Goal: Navigation & Orientation: Find specific page/section

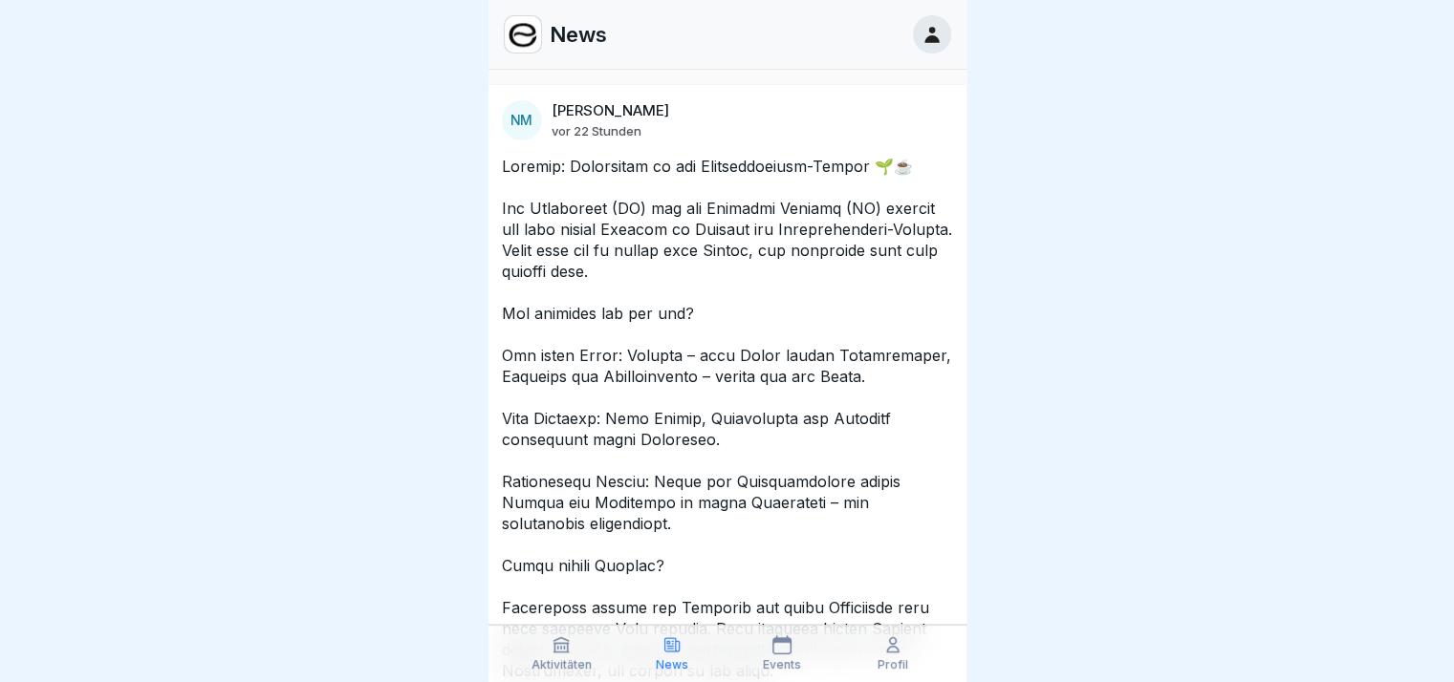
click at [577, 661] on p "Aktivitäten" at bounding box center [561, 665] width 60 height 13
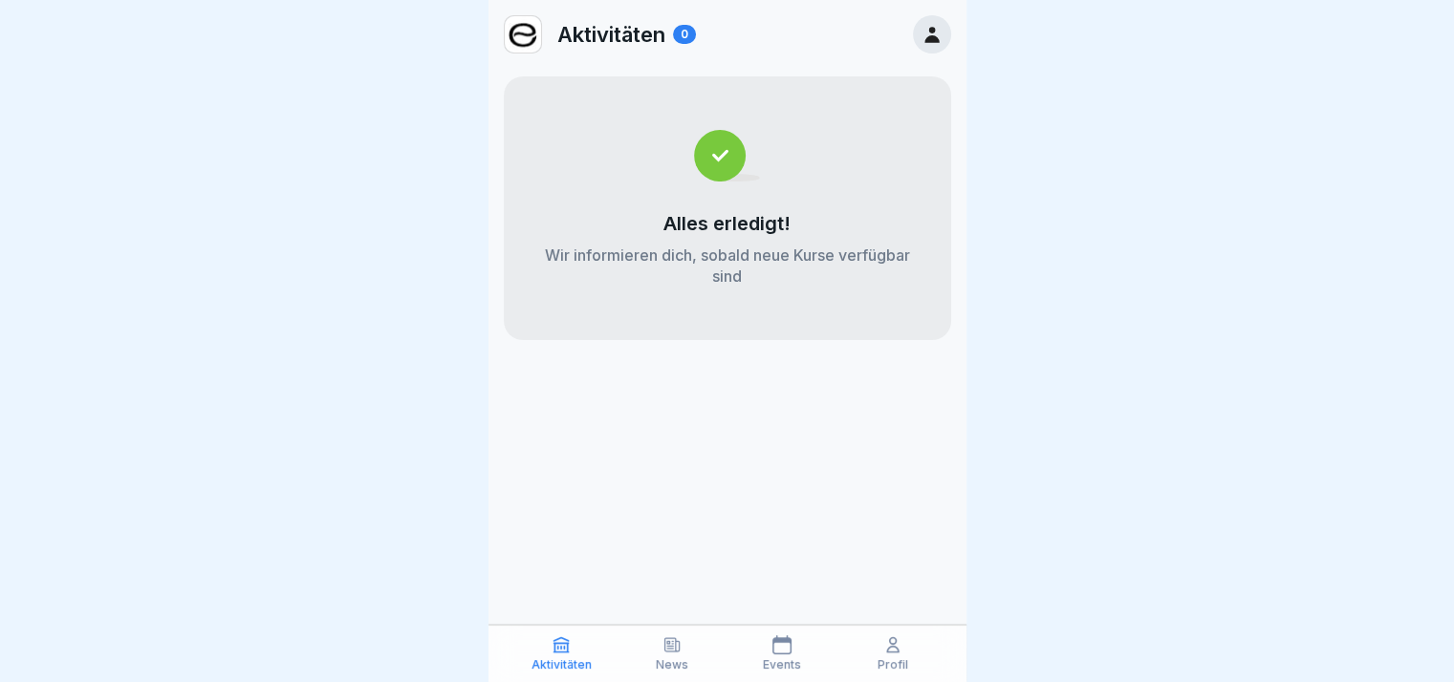
click at [777, 656] on div "Events" at bounding box center [782, 654] width 101 height 36
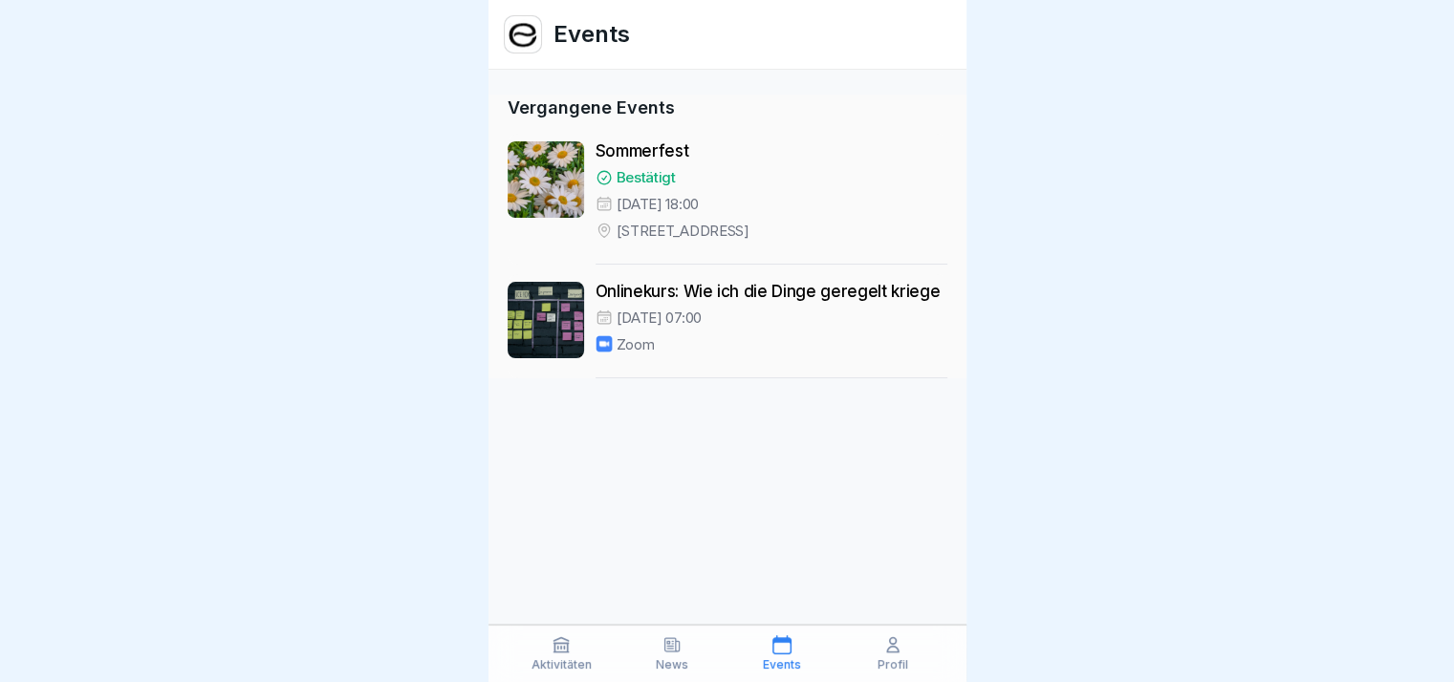
click at [538, 663] on p "Aktivitäten" at bounding box center [561, 665] width 60 height 13
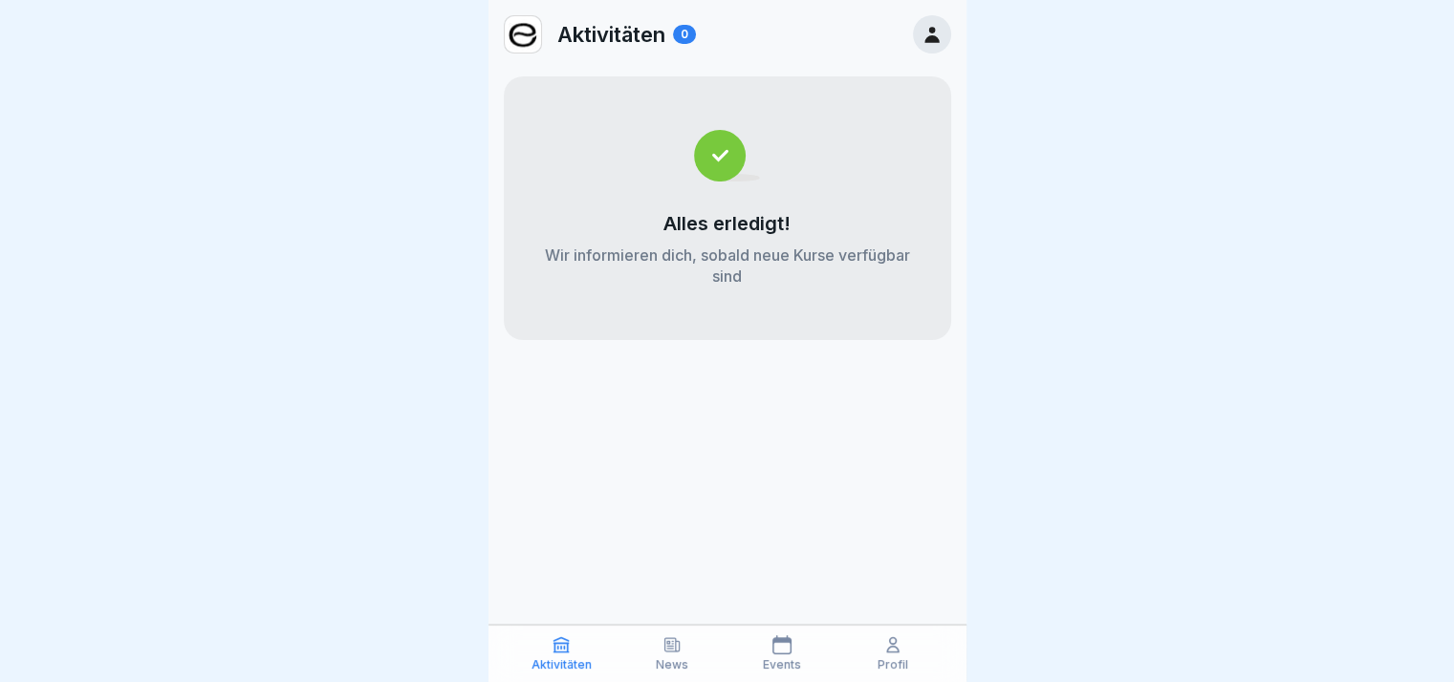
click at [685, 652] on div "News" at bounding box center [671, 654] width 101 height 36
